Goal: Task Accomplishment & Management: Manage account settings

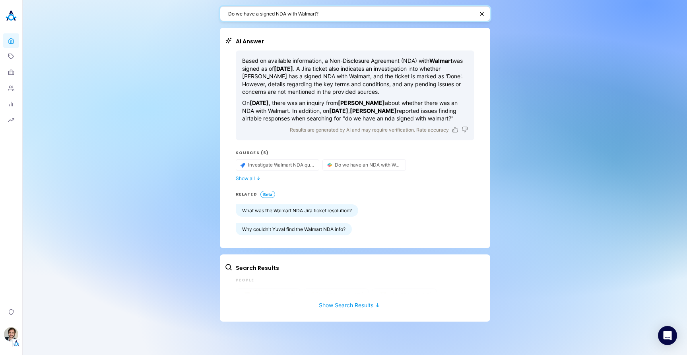
drag, startPoint x: 329, startPoint y: 14, endPoint x: 175, endPoint y: 12, distance: 153.5
click at [175, 12] on div "Do we have a signed NDA with Walmart? AI Answer Based on available information,…" at bounding box center [355, 177] width 665 height 355
click at [350, 16] on textarea "Do we have a signed NDA with Walmart?" at bounding box center [351, 14] width 246 height 8
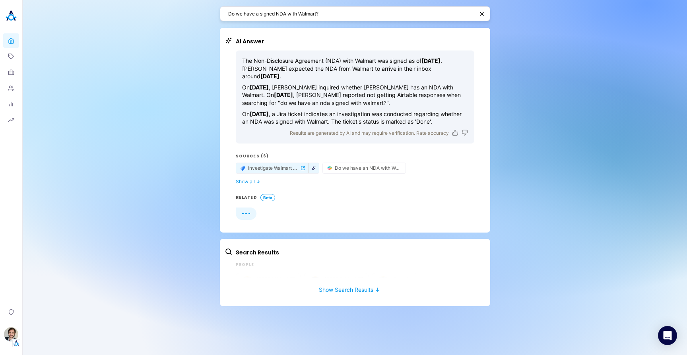
click at [313, 170] on icon "button" at bounding box center [314, 168] width 4 height 4
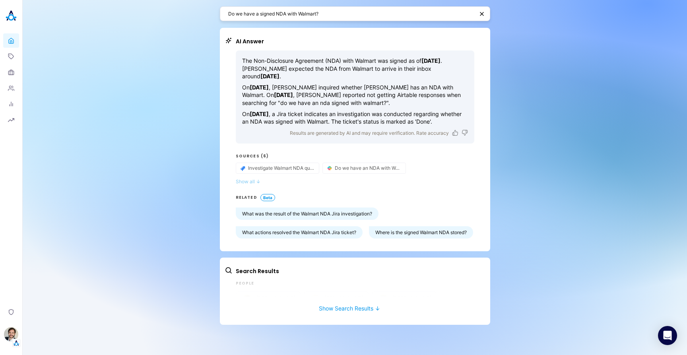
click at [407, 185] on button "Show all ↓" at bounding box center [355, 182] width 239 height 6
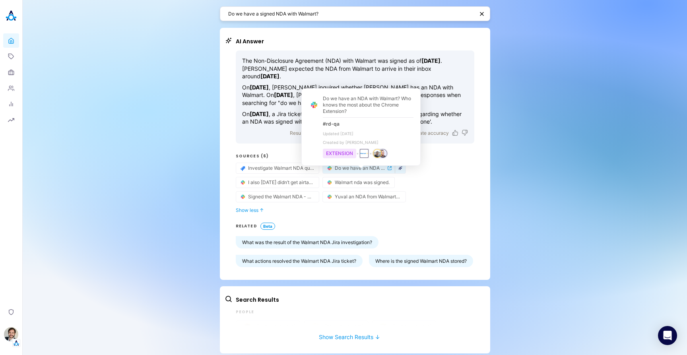
click at [399, 170] on icon "button" at bounding box center [401, 168] width 4 height 4
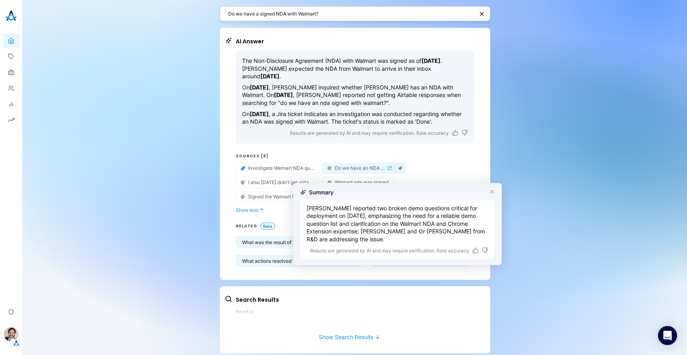
click at [489, 191] on icon "button" at bounding box center [492, 192] width 6 height 6
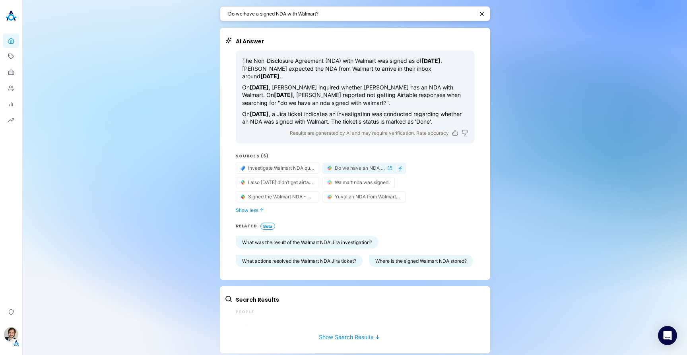
click at [353, 171] on span "Do we have an NDA with Walmart? Who knows the most about the Chrome Extension?" at bounding box center [360, 168] width 51 height 6
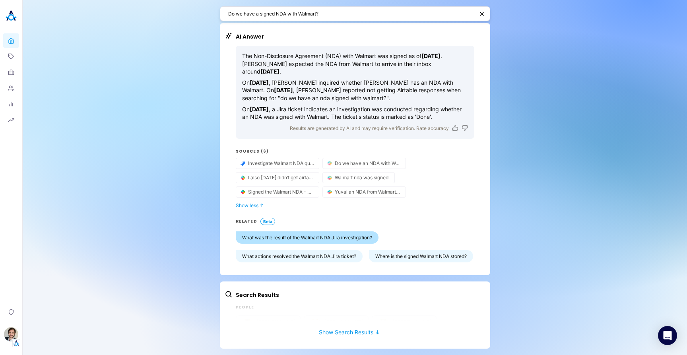
scroll to position [31, 0]
click at [354, 327] on button "Show Search Results ↓" at bounding box center [350, 328] width 250 height 15
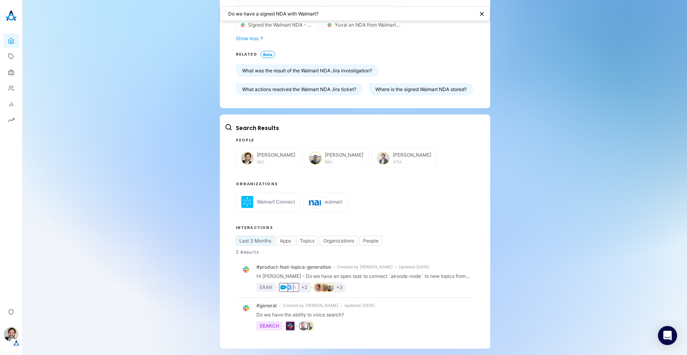
scroll to position [196, 0]
click at [285, 241] on button "Apps" at bounding box center [285, 241] width 18 height 10
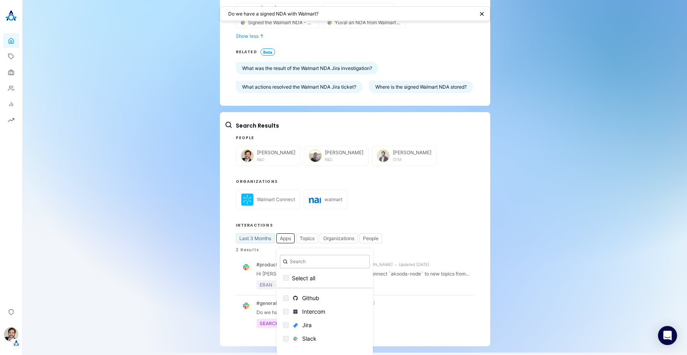
click at [455, 242] on div "Last 3 Months Apps Select all Github Intercom Jira Slack Topics Organizations P…" at bounding box center [355, 238] width 239 height 10
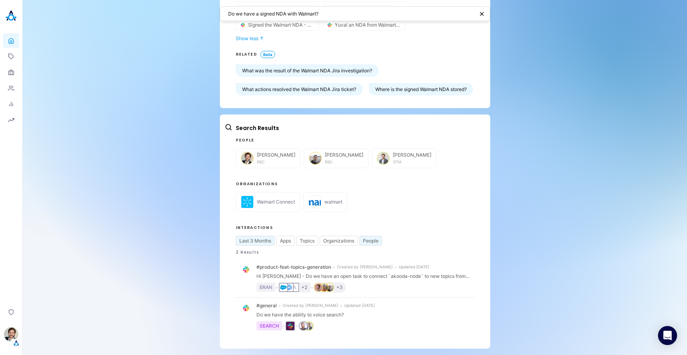
click at [371, 243] on button "People" at bounding box center [371, 241] width 23 height 10
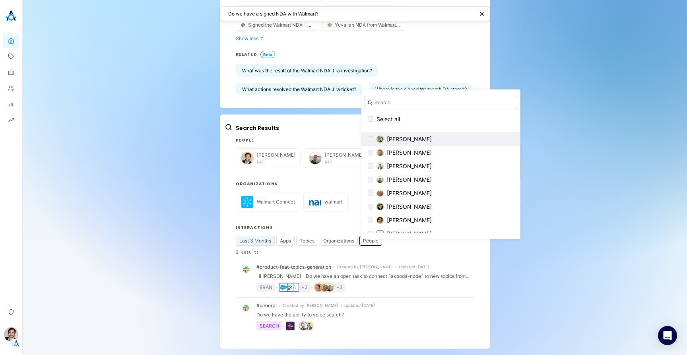
click at [368, 142] on div "button" at bounding box center [371, 139] width 6 height 6
checkbox input "true"
click at [368, 154] on div "button" at bounding box center [371, 153] width 6 height 6
checkbox input "true"
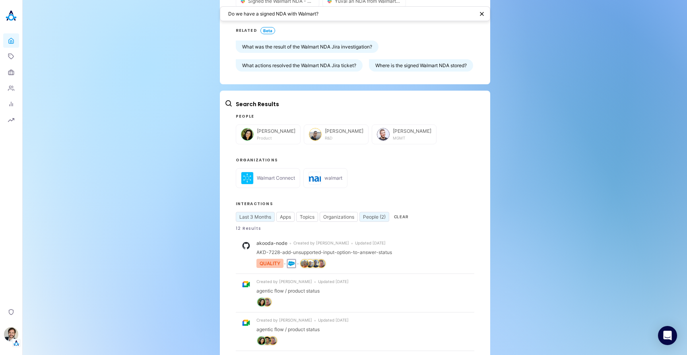
click at [140, 130] on div "Do we have a signed NDA with Walmart? AI Answer The Non-Disclosure Agreement (N…" at bounding box center [355, 229] width 665 height 850
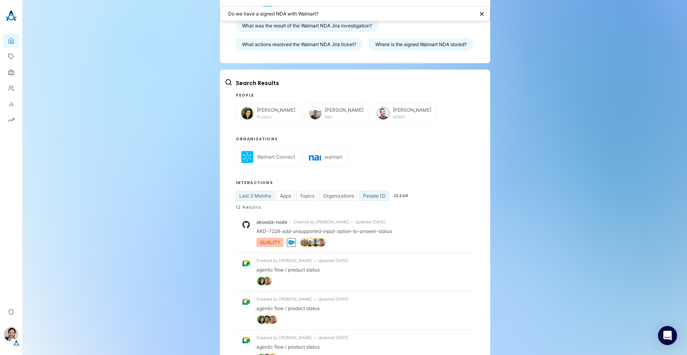
scroll to position [303, 0]
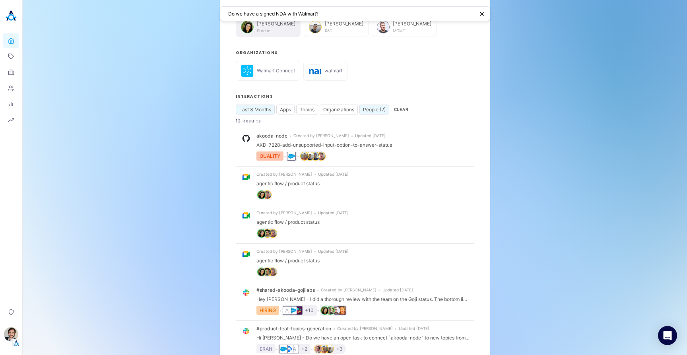
click at [260, 33] on div "Ilana Djemal Product" at bounding box center [276, 27] width 39 height 12
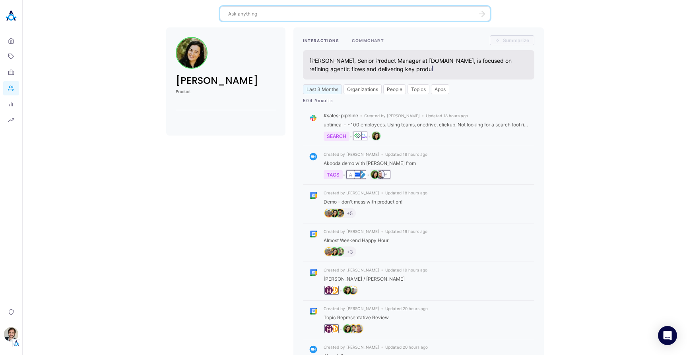
click at [371, 42] on button "COMMCHART" at bounding box center [368, 40] width 32 height 10
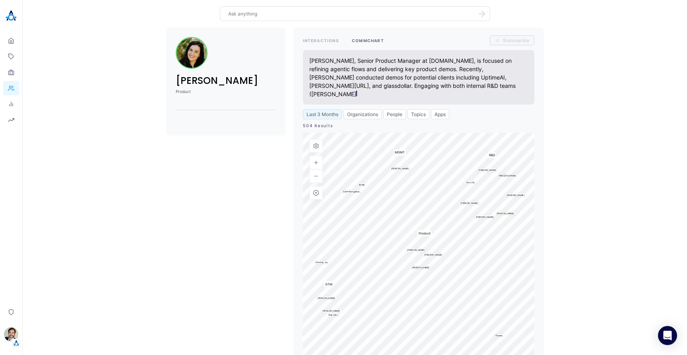
click at [85, 99] on div "[PERSON_NAME] Product INTERACTIONS COMMCHART Summarize [PERSON_NAME], Senior Pr…" at bounding box center [355, 199] width 652 height 344
click at [11, 75] on icon at bounding box center [11, 72] width 6 height 6
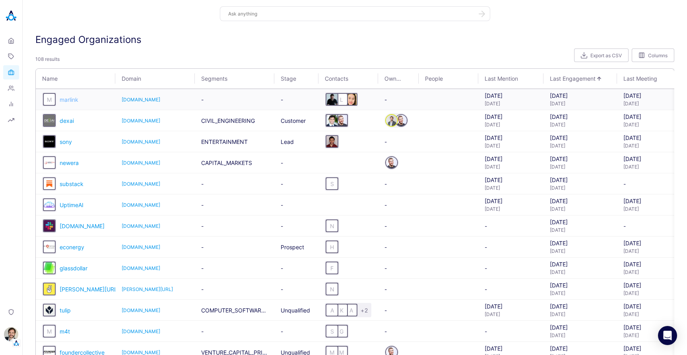
click at [73, 101] on span "marlink" at bounding box center [69, 99] width 19 height 7
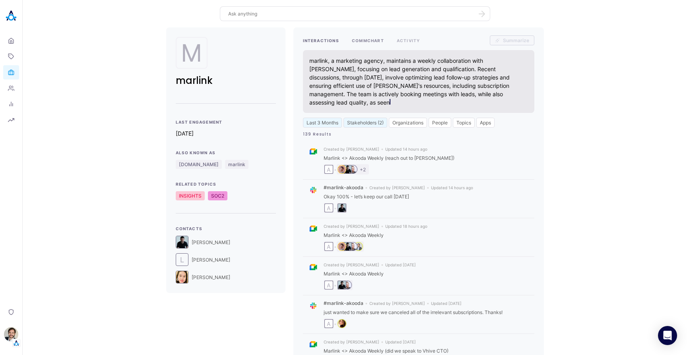
click at [363, 39] on button "COMMCHART" at bounding box center [368, 40] width 32 height 10
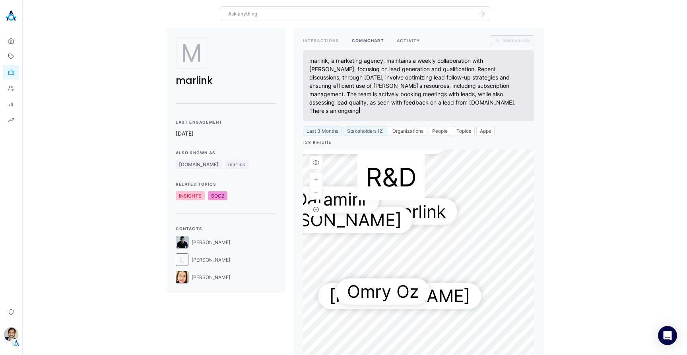
click at [409, 41] on button "ACTIVITY" at bounding box center [408, 40] width 23 height 10
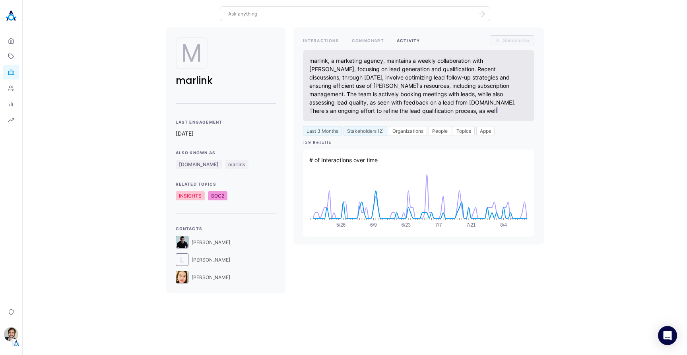
click at [101, 68] on div "M marlink Last Engagement [DATE] Also Known As [DOMAIN_NAME] marlink Related To…" at bounding box center [355, 160] width 652 height 266
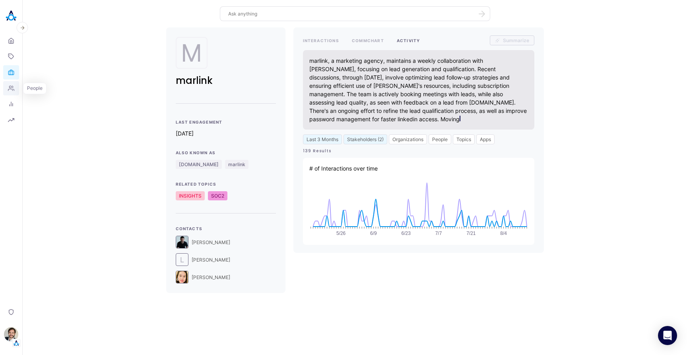
click at [12, 88] on icon at bounding box center [11, 88] width 6 height 6
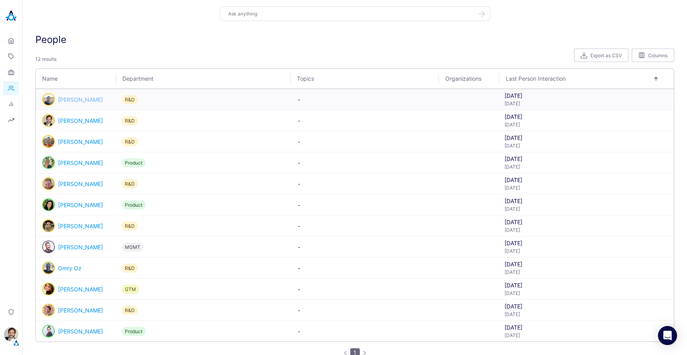
click at [70, 101] on link "[PERSON_NAME]" at bounding box center [80, 99] width 45 height 7
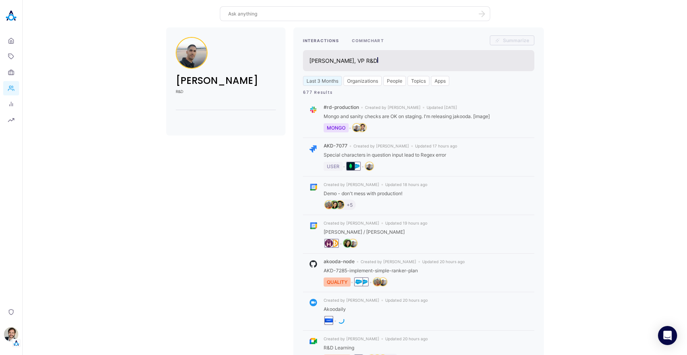
click at [370, 40] on button "COMMCHART" at bounding box center [368, 40] width 32 height 10
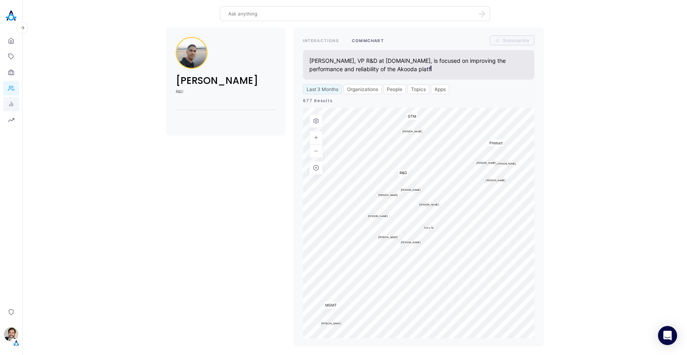
click at [11, 106] on icon at bounding box center [11, 104] width 6 height 6
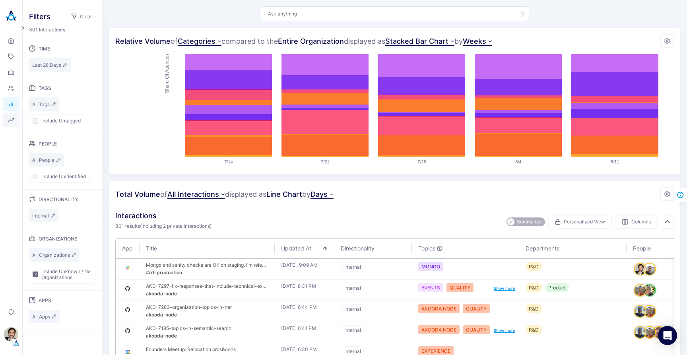
click at [11, 121] on icon "button" at bounding box center [11, 120] width 6 height 4
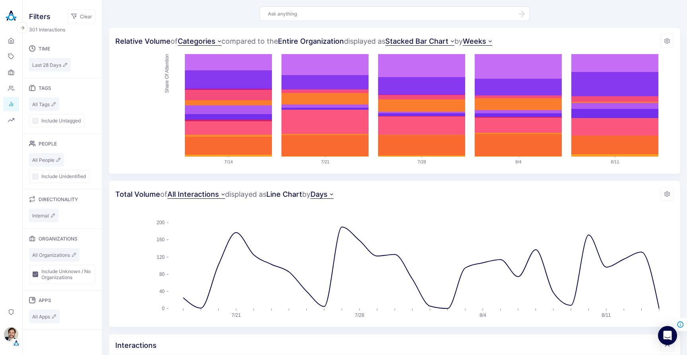
click at [14, 18] on img at bounding box center [11, 16] width 16 height 16
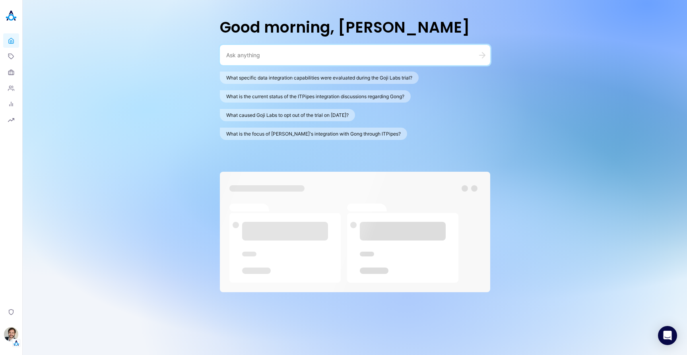
click at [106, 66] on div "Good morning, [PERSON_NAME] What specific data integration capabilities were ev…" at bounding box center [355, 177] width 665 height 355
click at [598, 81] on div "Good morning, [PERSON_NAME] What specific data integration capabilities were ev…" at bounding box center [355, 177] width 665 height 355
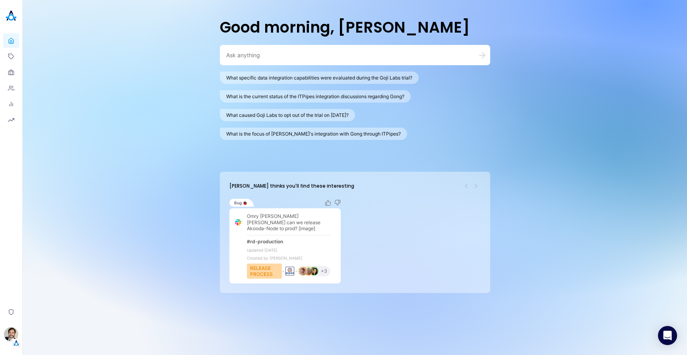
click at [533, 123] on div "Good morning, [PERSON_NAME] What specific data integration capabilities were ev…" at bounding box center [355, 177] width 665 height 355
click at [282, 56] on textarea at bounding box center [345, 55] width 239 height 8
click at [288, 120] on button "What caused Goji Labs to opt out of the trial on [DATE]?" at bounding box center [287, 115] width 135 height 12
type textarea "What caused Goji Labs to opt out of the trial on [DATE]?"
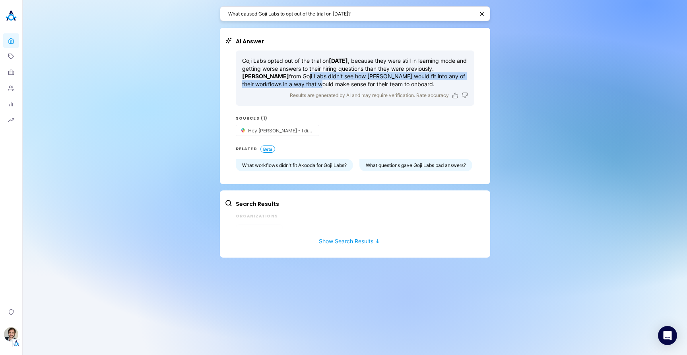
drag, startPoint x: 314, startPoint y: 78, endPoint x: 345, endPoint y: 88, distance: 32.5
click at [344, 88] on p "Goji Labs opted out of the trial on [DATE] , because they were still in learnin…" at bounding box center [355, 72] width 226 height 31
click at [345, 88] on p "Goji Labs opted out of the trial on [DATE] , because they were still in learnin…" at bounding box center [355, 72] width 226 height 31
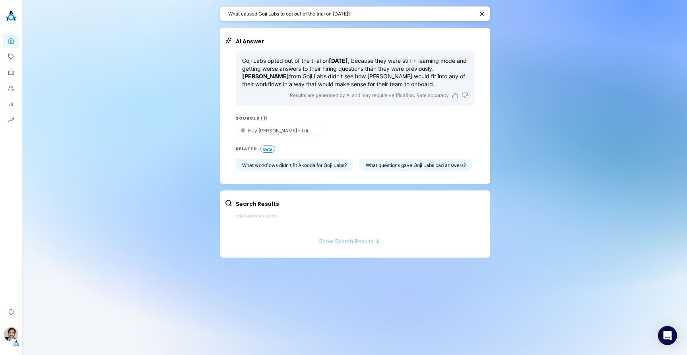
click at [343, 245] on button "Show Search Results ↓" at bounding box center [350, 237] width 250 height 15
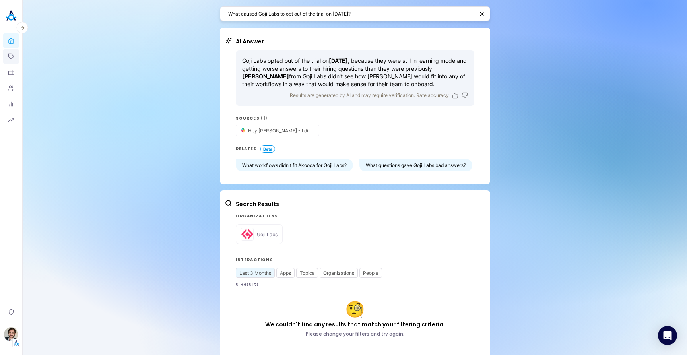
click at [14, 54] on icon at bounding box center [11, 56] width 6 height 6
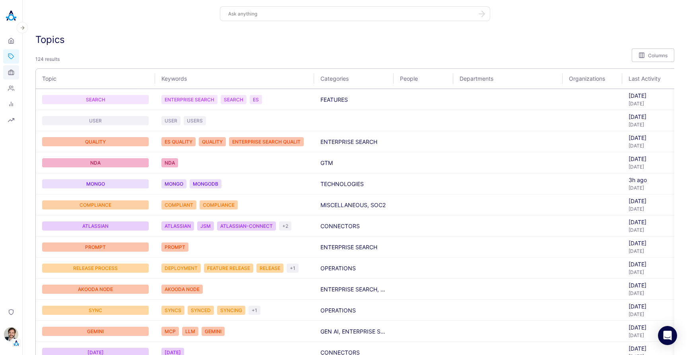
click at [12, 73] on icon at bounding box center [11, 72] width 2 height 5
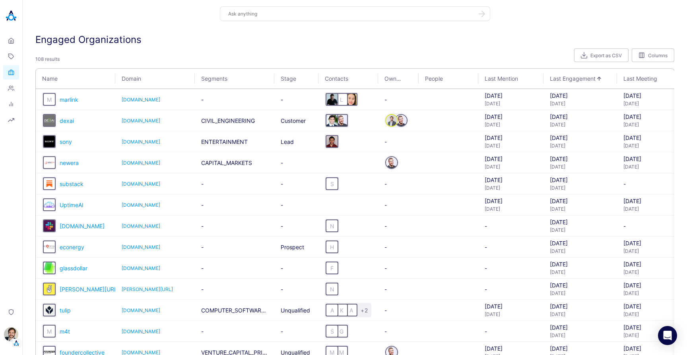
click at [13, 14] on img at bounding box center [11, 16] width 16 height 16
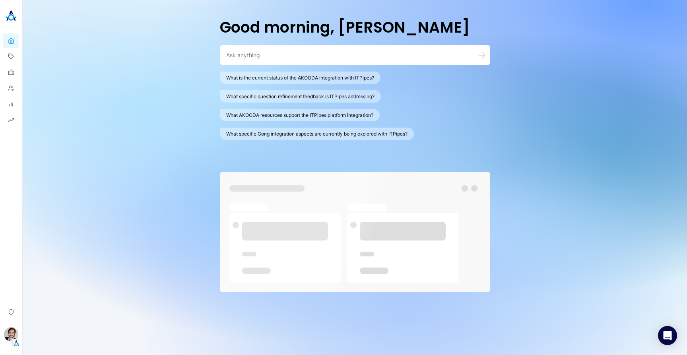
click at [137, 73] on div "Good morning, [PERSON_NAME] What is the current status of the AKOODA integratio…" at bounding box center [355, 177] width 665 height 355
click at [148, 80] on div "Good morning, [PERSON_NAME] What is the current status of the AKOODA integratio…" at bounding box center [355, 177] width 665 height 355
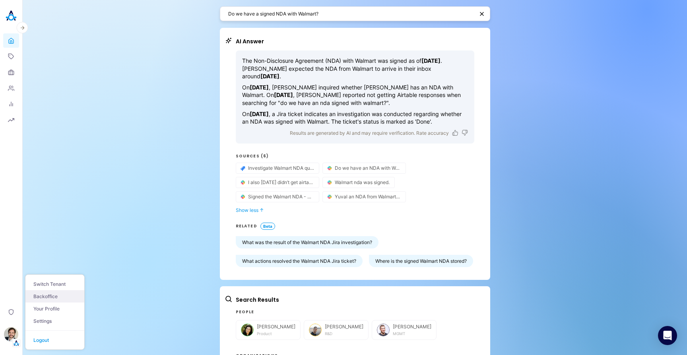
scroll to position [303, 0]
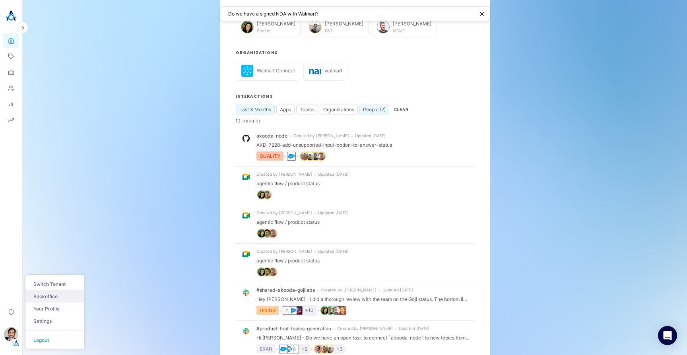
click at [66, 298] on link "Backoffice" at bounding box center [54, 296] width 59 height 12
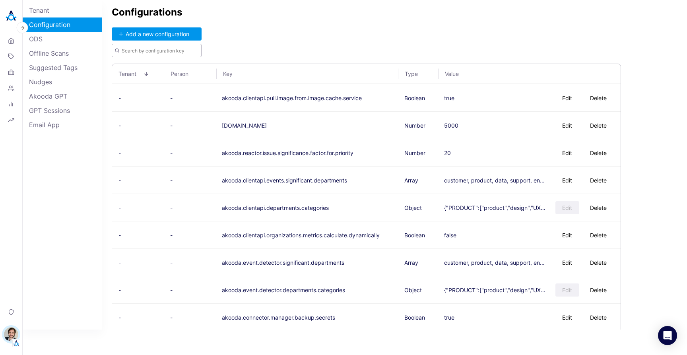
click at [147, 50] on input "text" at bounding box center [157, 51] width 90 height 14
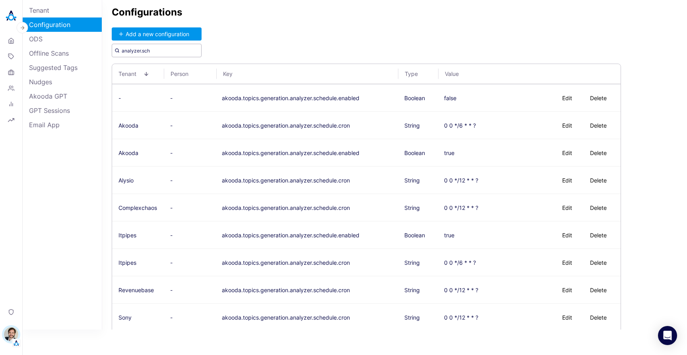
type input "analyzer.sch"
click at [561, 124] on button "Edit" at bounding box center [568, 125] width 24 height 13
type textarea "0 0,15,30,45 * * * ?"
click at [495, 125] on button "Save" at bounding box center [499, 125] width 26 height 13
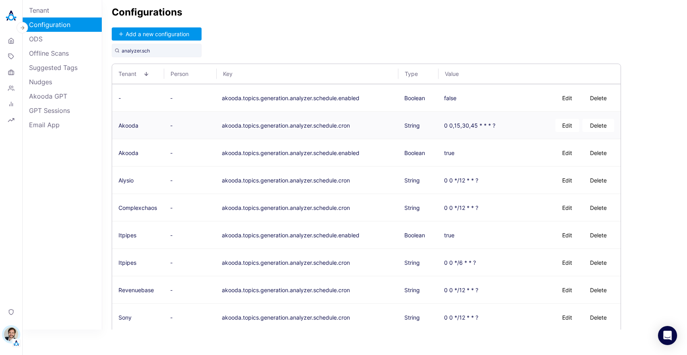
click at [536, 33] on div "Configurations Add a new configuration analyzer.sch Tenant Person Key Type Valu…" at bounding box center [394, 165] width 585 height 330
click at [401, 31] on div "Configurations Add a new configuration analyzer.sch Tenant Person Key Type Valu…" at bounding box center [394, 165] width 585 height 330
drag, startPoint x: 478, startPoint y: 262, endPoint x: 445, endPoint y: 262, distance: 32.6
click at [445, 262] on div "0 0 */6 * * ?" at bounding box center [494, 262] width 101 height 21
copy div "0 0 */6 * * ?"
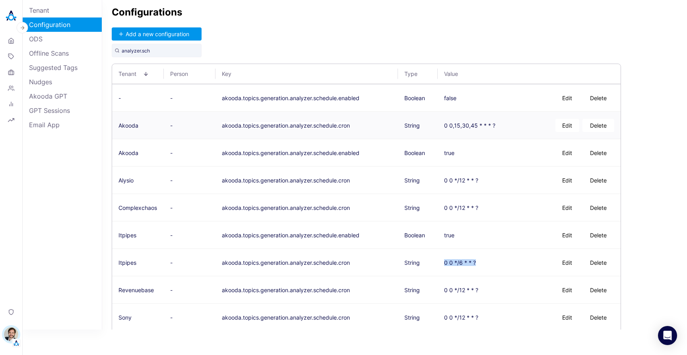
click at [564, 125] on button "Edit" at bounding box center [568, 125] width 24 height 13
type textarea "0 0 */6 * * ?"
click at [498, 126] on button "Save" at bounding box center [499, 125] width 26 height 13
